Goal: Navigation & Orientation: Find specific page/section

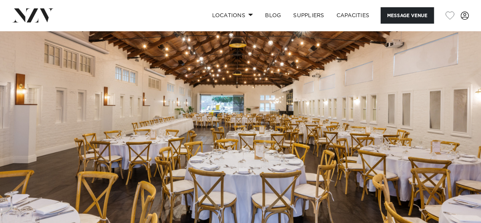
click at [35, 15] on img at bounding box center [32, 15] width 41 height 14
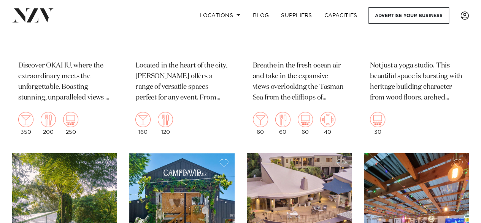
scroll to position [9170, 0]
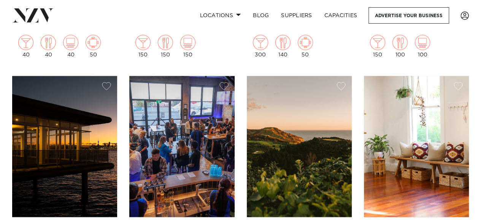
click at [344, 50] on div "300 140 50" at bounding box center [299, 46] width 93 height 23
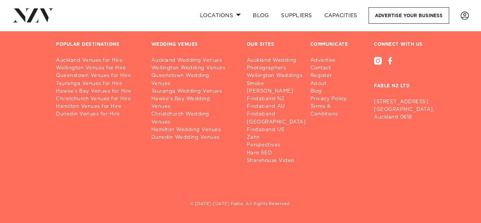
scroll to position [10138, 0]
